Goal: Find specific fact: Find specific fact

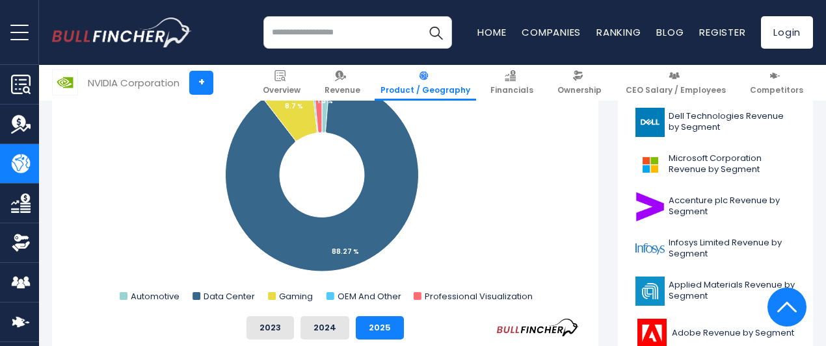
scroll to position [404, 0]
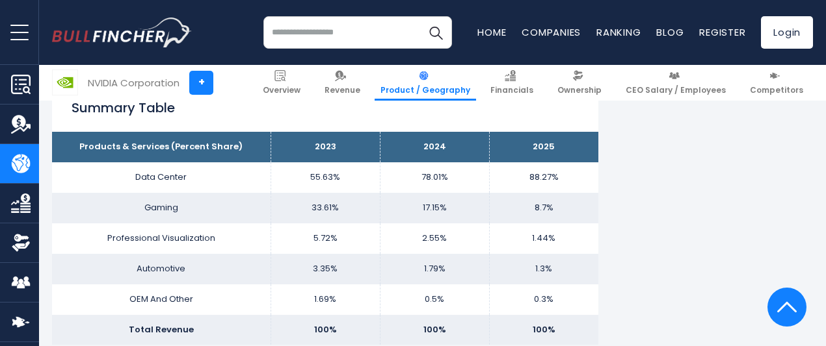
scroll to position [859, 0]
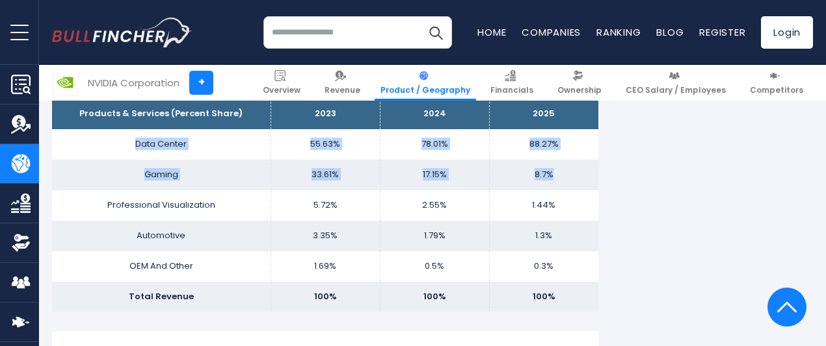
drag, startPoint x: 124, startPoint y: 144, endPoint x: 553, endPoint y: 174, distance: 429.4
click at [553, 174] on tbody "Products & Services (Percent Share) 2023 2024 2025 Data Center 55.63% 78.01% Ga…" at bounding box center [325, 205] width 546 height 213
copy tbody "Data Center 55.63% 78.01% 88.27% Gaming 33.61% 17.15% 8.7%"
